Goal: Task Accomplishment & Management: Manage account settings

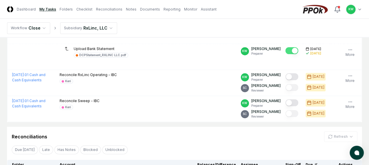
scroll to position [195, 0]
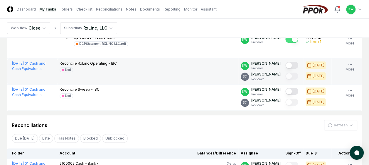
click at [294, 65] on button "Mark complete" at bounding box center [291, 65] width 13 height 7
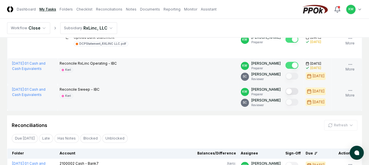
click at [295, 90] on button "Mark complete" at bounding box center [291, 91] width 13 height 7
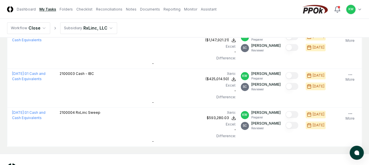
scroll to position [336, 0]
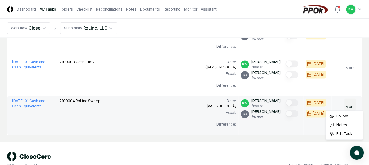
click at [348, 100] on icon "button" at bounding box center [350, 102] width 5 height 5
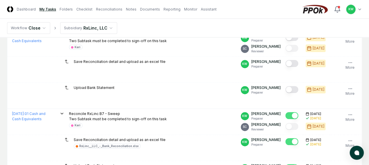
scroll to position [62, 0]
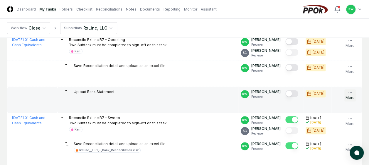
click at [350, 92] on icon "button" at bounding box center [350, 93] width 5 height 5
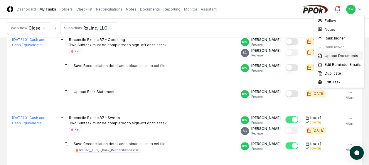
click at [345, 54] on span "Upload Documents" at bounding box center [340, 55] width 33 height 5
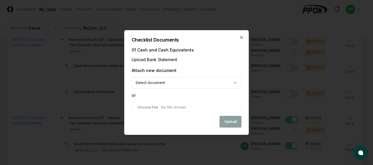
click at [188, 107] on input "file" at bounding box center [187, 107] width 110 height 11
type input "**********"
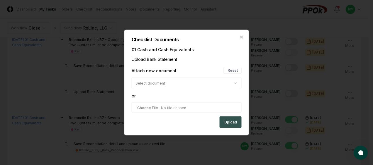
click at [228, 123] on button "Upload" at bounding box center [231, 123] width 22 height 12
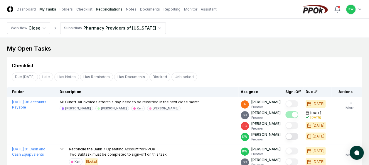
click at [106, 10] on link "Reconciliations" at bounding box center [109, 9] width 26 height 5
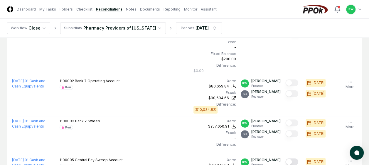
scroll to position [200, 0]
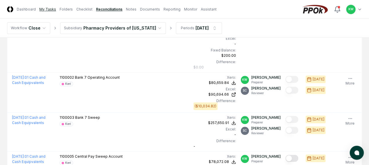
click at [47, 9] on link "My Tasks" at bounding box center [47, 9] width 17 height 5
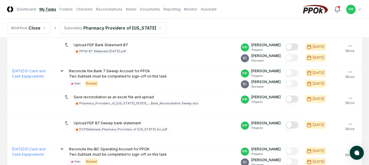
scroll to position [160, 0]
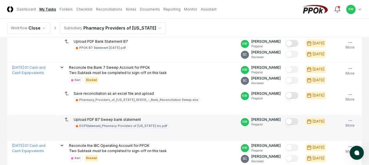
click at [295, 122] on button "Mark complete" at bounding box center [291, 121] width 13 height 7
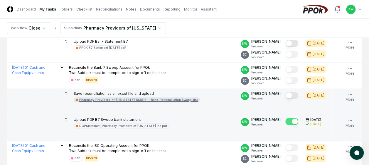
click at [156, 98] on div "Pharmacy_Providers_of_[US_STATE]_183515_-_Bank_Reconciliation Sweep.xlsx" at bounding box center [138, 100] width 119 height 4
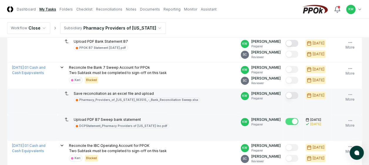
click at [298, 96] on button "Mark complete" at bounding box center [291, 95] width 13 height 7
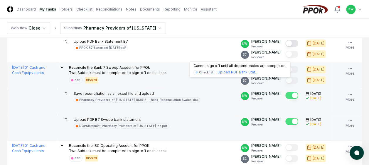
click at [232, 71] on div "Upload PDF Bank Statement B7" at bounding box center [237, 72] width 41 height 5
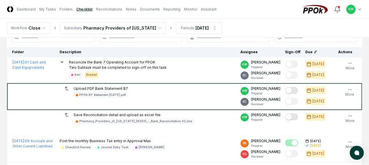
scroll to position [47, 0]
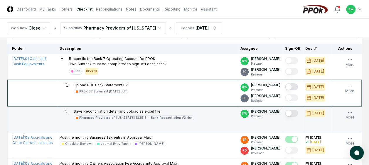
click at [294, 114] on button "Mark complete" at bounding box center [291, 113] width 13 height 7
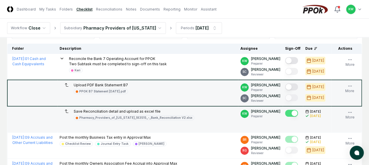
click at [294, 85] on button "Mark complete" at bounding box center [291, 87] width 13 height 7
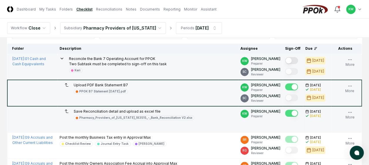
click at [296, 61] on button "Mark complete" at bounding box center [291, 60] width 13 height 7
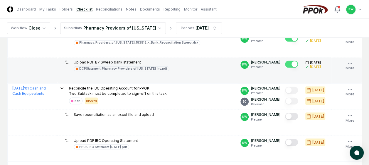
scroll to position [458, 0]
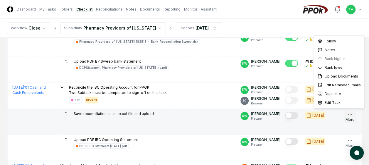
click at [349, 112] on icon "button" at bounding box center [349, 114] width 5 height 5
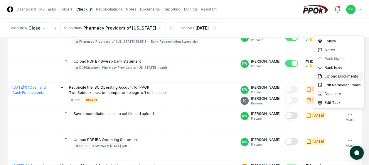
click at [337, 75] on span "Upload Documents" at bounding box center [340, 76] width 33 height 5
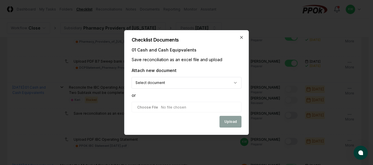
click at [190, 106] on input "file" at bounding box center [187, 107] width 110 height 11
type input "**********"
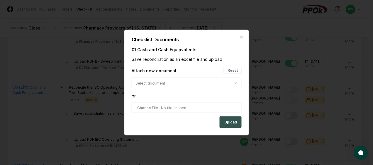
click at [232, 120] on button "Upload" at bounding box center [231, 123] width 22 height 12
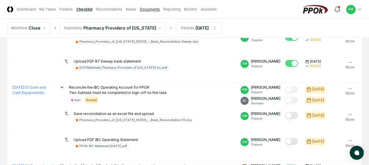
click at [146, 8] on link "Documents" at bounding box center [150, 9] width 20 height 5
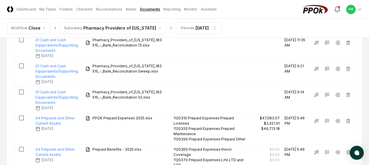
scroll to position [207, 0]
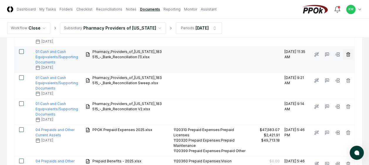
click at [347, 55] on icon "button" at bounding box center [347, 54] width 3 height 3
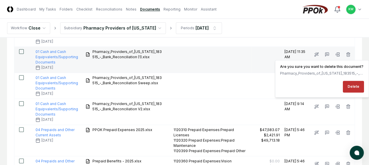
click at [355, 85] on button "Delete" at bounding box center [353, 87] width 21 height 12
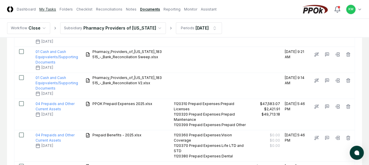
click at [43, 8] on link "My Tasks" at bounding box center [47, 9] width 17 height 5
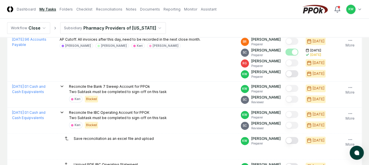
scroll to position [66, 0]
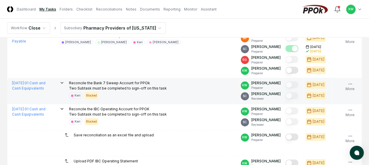
click at [62, 82] on icon at bounding box center [62, 83] width 5 height 5
click at [37, 86] on div "[DATE] : 01 Cash and Cash Equipvalents" at bounding box center [33, 86] width 43 height 11
click at [37, 88] on link "[DATE] : 01 Cash and Cash Equipvalents" at bounding box center [28, 86] width 33 height 10
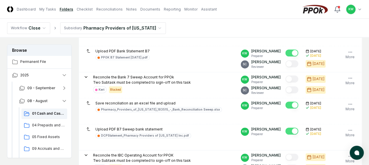
scroll to position [129, 0]
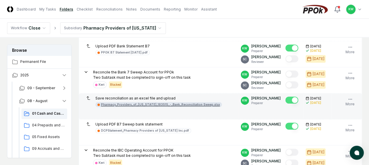
click at [130, 104] on div "Pharmacy_Providers_of_[US_STATE]_183515_-_Bank_Reconciliation Sweep.xlsx" at bounding box center [160, 105] width 119 height 4
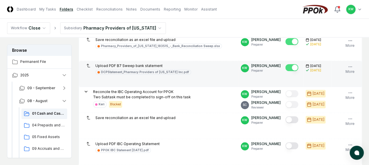
scroll to position [200, 0]
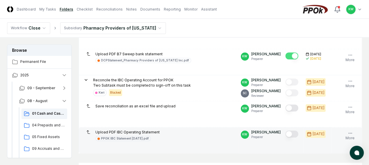
click at [295, 131] on button "Mark complete" at bounding box center [291, 134] width 13 height 7
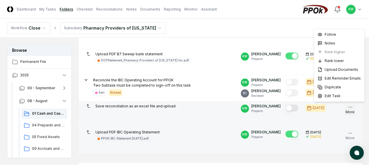
click at [352, 106] on button "More" at bounding box center [349, 110] width 11 height 12
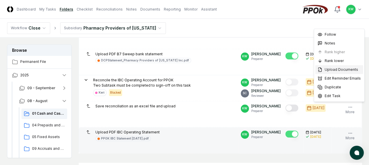
click at [329, 70] on span "Upload Documents" at bounding box center [340, 69] width 33 height 5
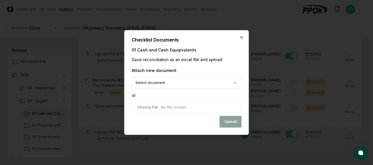
click at [196, 107] on input "file" at bounding box center [187, 107] width 110 height 11
type input "**********"
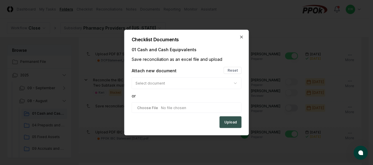
click at [231, 123] on button "Upload" at bounding box center [231, 123] width 22 height 12
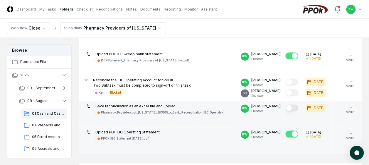
click at [296, 108] on button "Mark complete" at bounding box center [291, 108] width 13 height 7
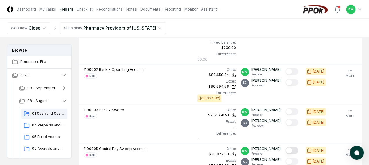
scroll to position [454, 0]
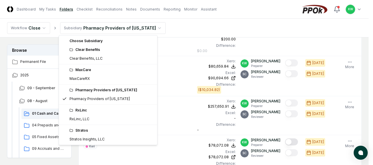
click at [153, 26] on html "CloseCore Dashboard My Tasks Folders Checklist Reconciliations Notes Documents …" at bounding box center [186, 17] width 373 height 942
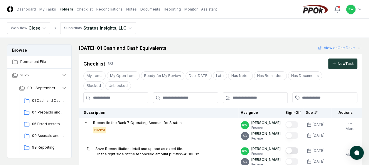
click at [87, 139] on td "Reconcile the Bank 7 Operating Account for Stratos Blocked" at bounding box center [158, 131] width 159 height 26
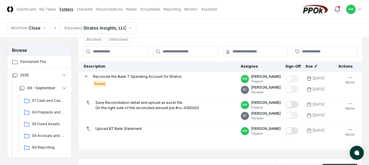
scroll to position [47, 0]
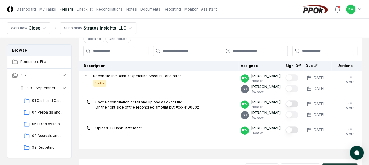
click at [63, 88] on icon "button" at bounding box center [64, 88] width 3 height 1
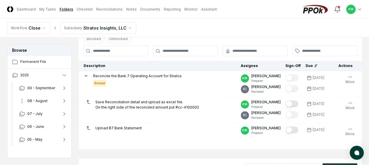
click at [37, 100] on span "08 - August" at bounding box center [37, 101] width 20 height 5
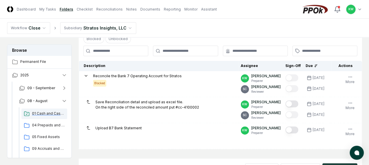
click at [39, 114] on span "01 Cash and Cash Equivalents" at bounding box center [48, 113] width 33 height 5
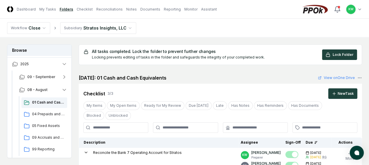
scroll to position [12, 0]
click at [211, 76] on div "[DATE]: 01 Cash and Cash Equivalents View on One Drive" at bounding box center [220, 78] width 283 height 7
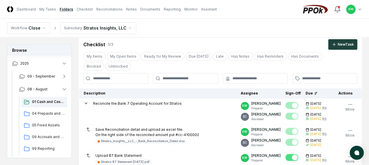
scroll to position [0, 0]
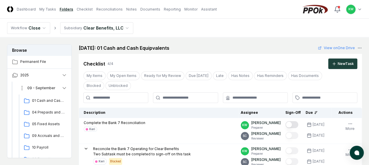
click at [66, 87] on icon "button" at bounding box center [64, 88] width 6 height 6
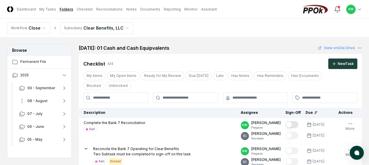
click at [39, 102] on span "08 - August" at bounding box center [37, 101] width 20 height 5
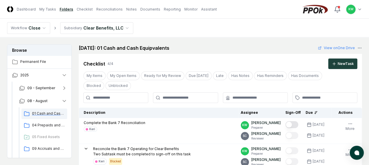
click at [43, 114] on span "01 Cash and Cash Equipvalents" at bounding box center [48, 113] width 33 height 5
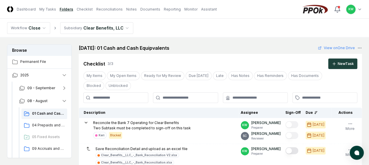
click at [237, 28] on nav "Workflow Close Subsidiary Clear Benefits, LLC" at bounding box center [184, 28] width 369 height 19
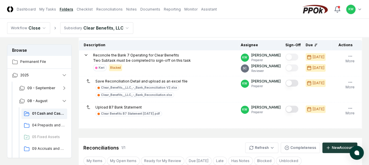
scroll to position [70, 0]
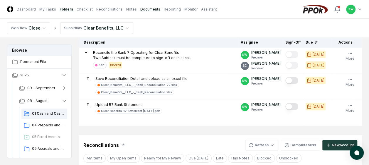
click at [142, 11] on link "Documents" at bounding box center [150, 9] width 20 height 5
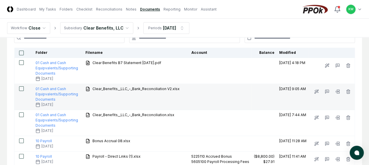
scroll to position [35, 0]
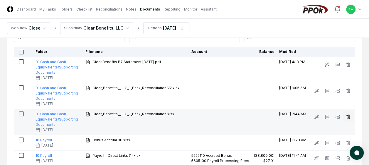
click at [348, 117] on line "button" at bounding box center [348, 117] width 0 height 1
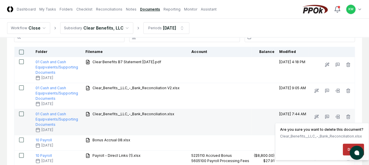
click at [347, 149] on button "Delete" at bounding box center [353, 150] width 21 height 12
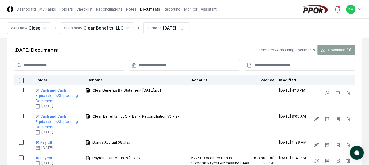
scroll to position [0, 0]
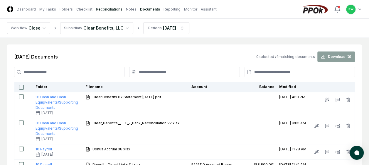
click at [109, 9] on link "Reconciliations" at bounding box center [109, 9] width 26 height 5
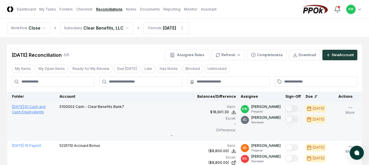
click at [26, 112] on link "[DATE] : 01 Cash and Cash Equipvalents" at bounding box center [28, 110] width 33 height 10
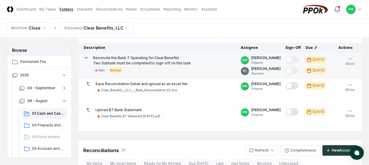
scroll to position [70, 0]
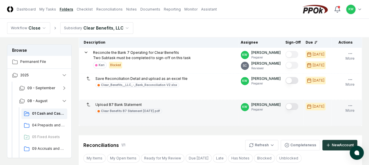
click at [297, 104] on button "Mark complete" at bounding box center [291, 106] width 13 height 7
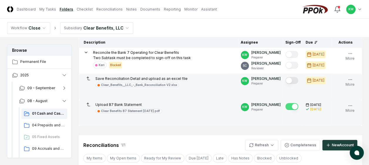
click at [296, 79] on button "Mark complete" at bounding box center [291, 80] width 13 height 7
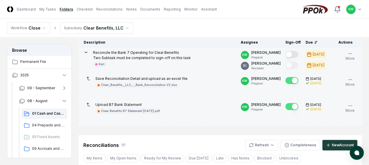
click at [296, 54] on button "Mark complete" at bounding box center [291, 54] width 13 height 7
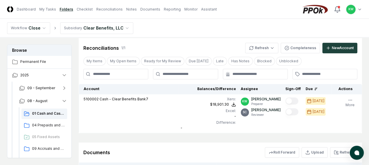
scroll to position [168, 0]
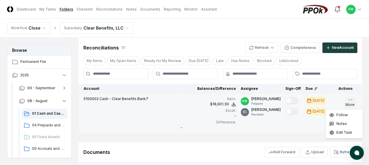
click at [351, 98] on icon "button" at bounding box center [350, 100] width 5 height 5
click at [177, 111] on td "5100002 Cash - Clear Benefits Bank7" at bounding box center [128, 113] width 99 height 39
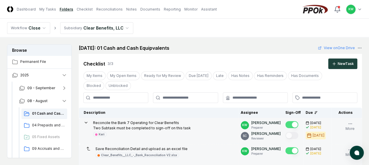
scroll to position [0, 0]
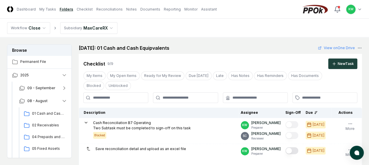
click at [179, 24] on nav "Workflow Close Subsidiary MaxCareRX" at bounding box center [184, 28] width 369 height 19
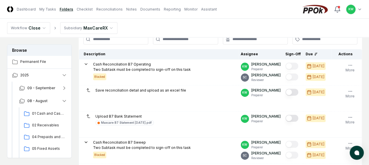
scroll to position [70, 0]
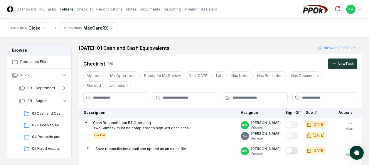
scroll to position [70, 0]
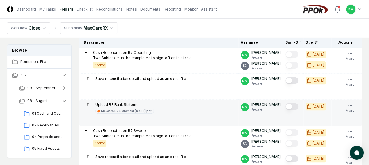
click at [296, 106] on button "Mark complete" at bounding box center [291, 106] width 13 height 7
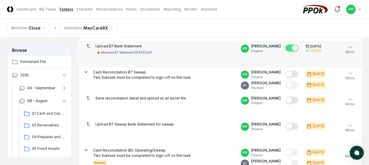
scroll to position [141, 0]
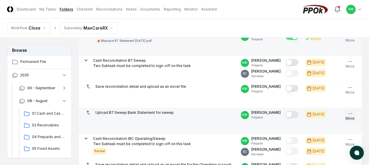
click at [351, 111] on icon "button" at bounding box center [350, 113] width 5 height 5
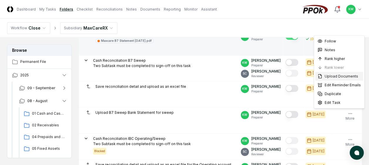
click at [335, 76] on span "Upload Documents" at bounding box center [340, 76] width 33 height 5
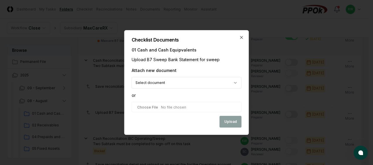
click at [173, 107] on input "file" at bounding box center [187, 107] width 110 height 11
type input "**********"
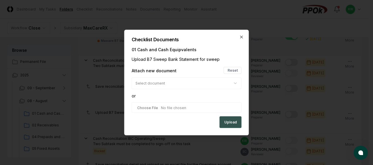
click at [233, 122] on button "Upload" at bounding box center [231, 123] width 22 height 12
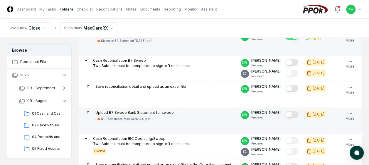
click at [294, 113] on button "Mark complete" at bounding box center [291, 114] width 13 height 7
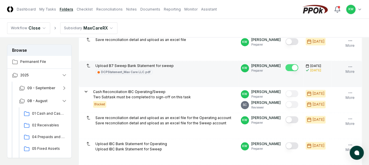
scroll to position [200, 0]
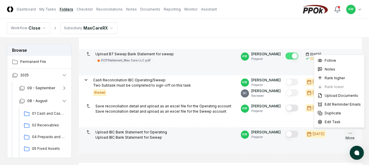
click at [349, 131] on icon "button" at bounding box center [350, 133] width 5 height 5
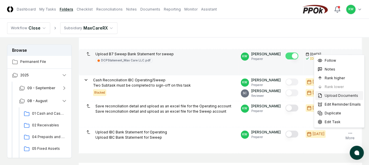
click at [335, 94] on span "Upload Documents" at bounding box center [340, 95] width 33 height 5
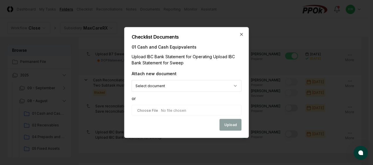
click at [185, 109] on input "file" at bounding box center [187, 110] width 110 height 11
type input "**********"
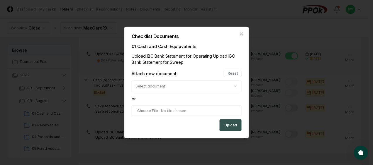
click at [231, 123] on button "Upload" at bounding box center [231, 126] width 22 height 12
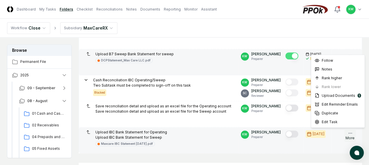
click at [350, 131] on icon "button" at bounding box center [350, 133] width 5 height 5
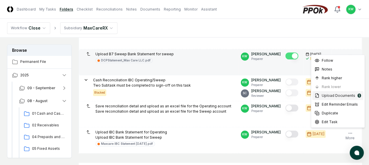
click at [334, 95] on span "Upload Documents" at bounding box center [338, 95] width 33 height 5
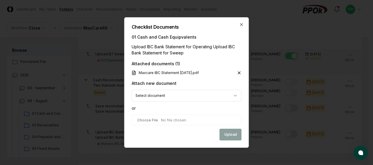
click at [187, 121] on input "file" at bounding box center [187, 120] width 110 height 11
type input "**********"
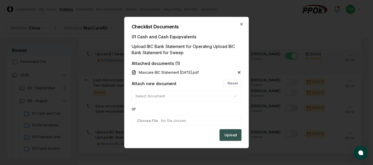
click at [230, 138] on button "Upload" at bounding box center [231, 136] width 22 height 12
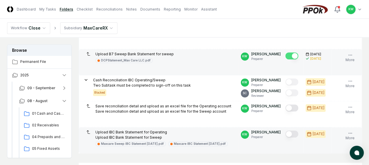
click at [295, 134] on button "Mark complete" at bounding box center [291, 134] width 13 height 7
